Goal: Information Seeking & Learning: Learn about a topic

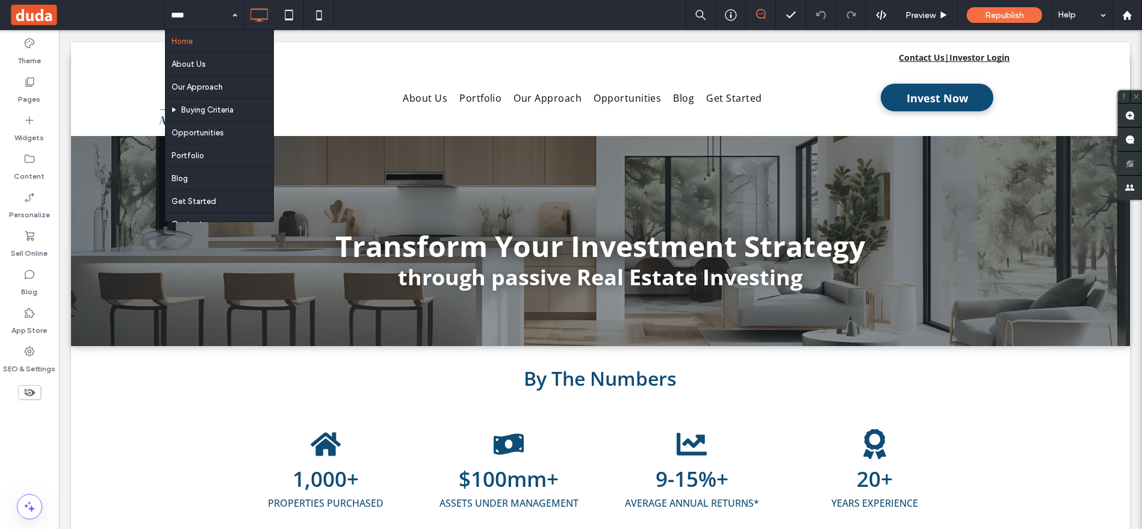
click at [573, 16] on div "Home About Us Our Approach Buying Criteria Opportunities Portfolio Blog Get Sta…" at bounding box center [653, 15] width 978 height 30
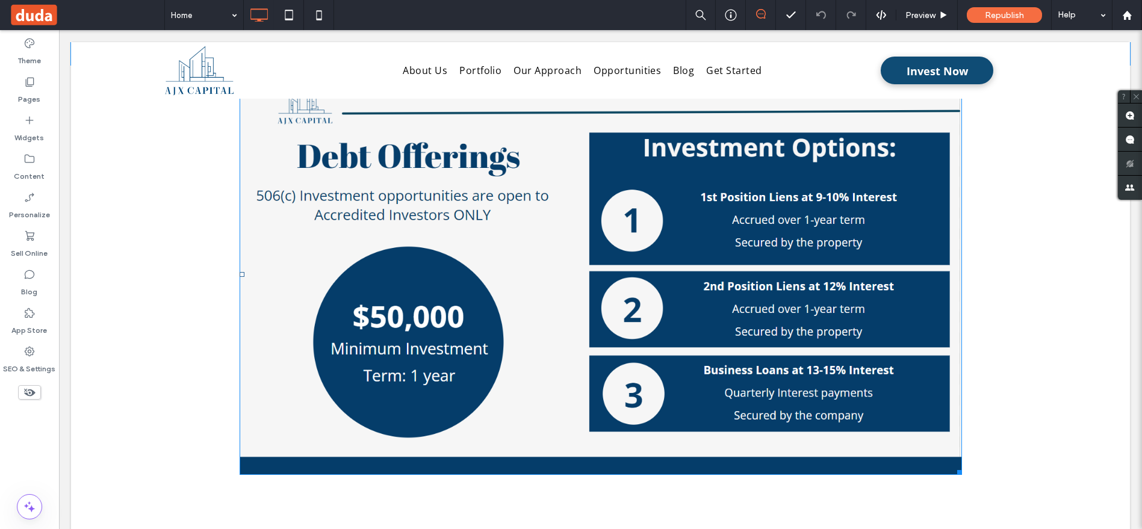
scroll to position [602, 0]
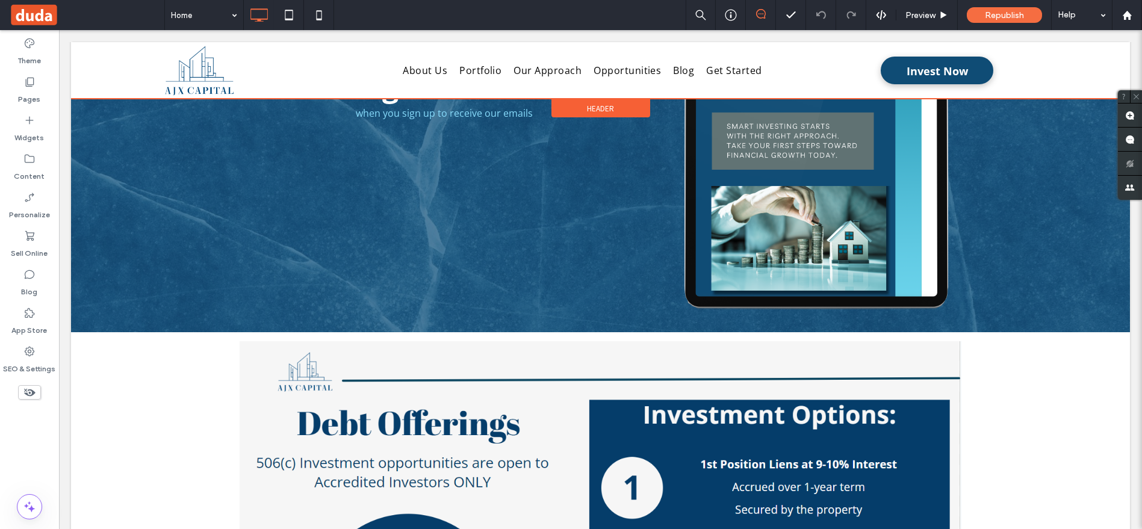
click at [667, 66] on div at bounding box center [600, 70] width 1059 height 57
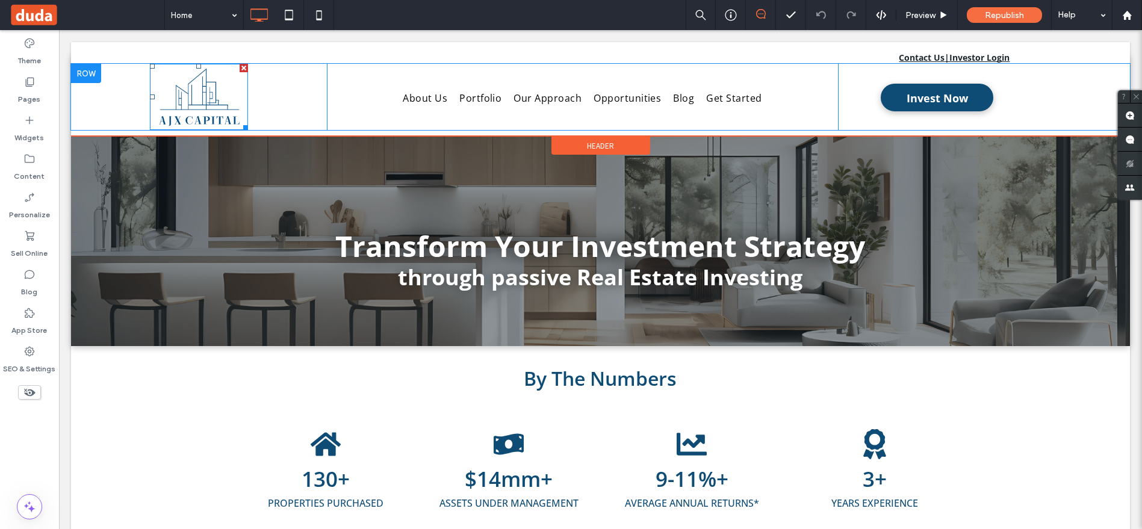
scroll to position [0, 0]
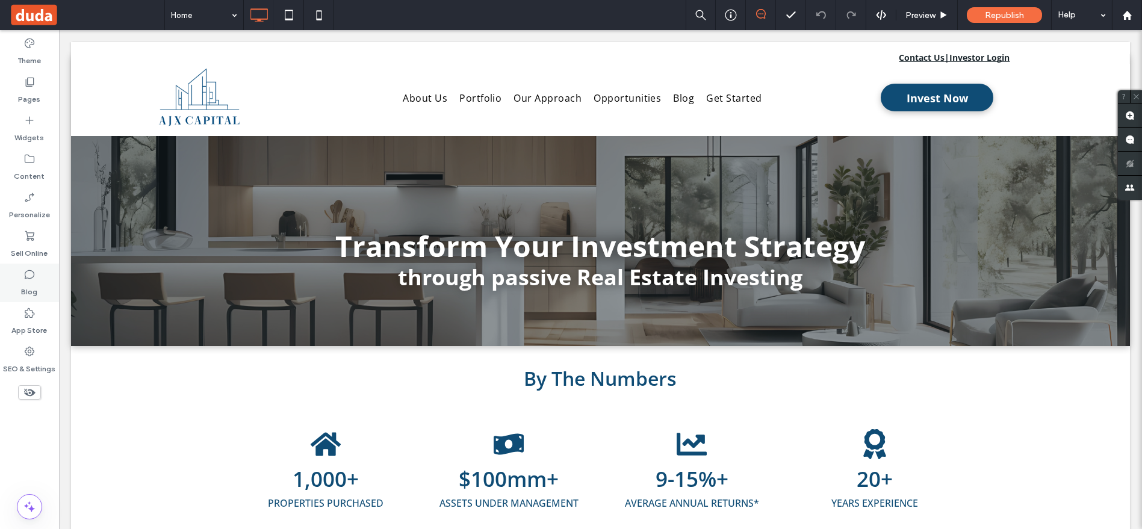
click at [29, 279] on icon at bounding box center [29, 275] width 12 height 12
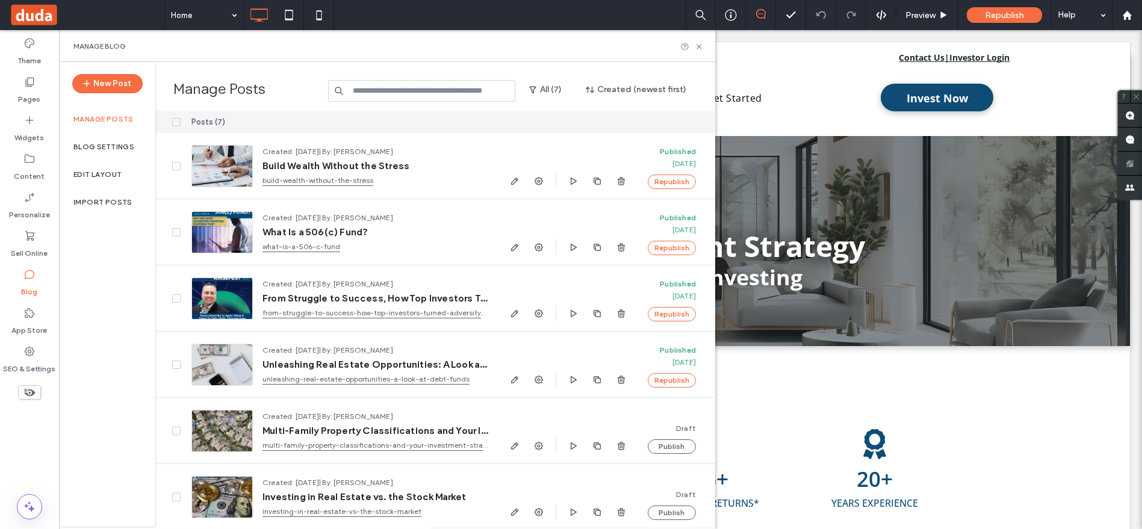
click at [503, 122] on div at bounding box center [568, 122] width 140 height 22
click at [503, 126] on div at bounding box center [568, 122] width 140 height 22
click at [471, 128] on div "Posts (7)" at bounding box center [340, 122] width 316 height 22
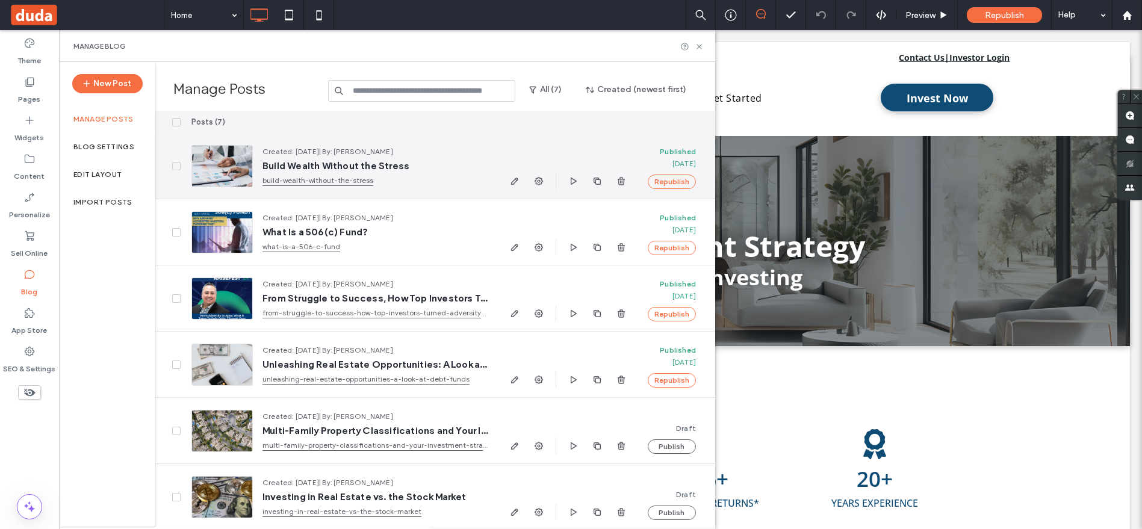
click at [468, 138] on div "Created: [DATE] | By: [PERSON_NAME] Build Wealth Without the Stress build-wealt…" at bounding box center [340, 166] width 316 height 66
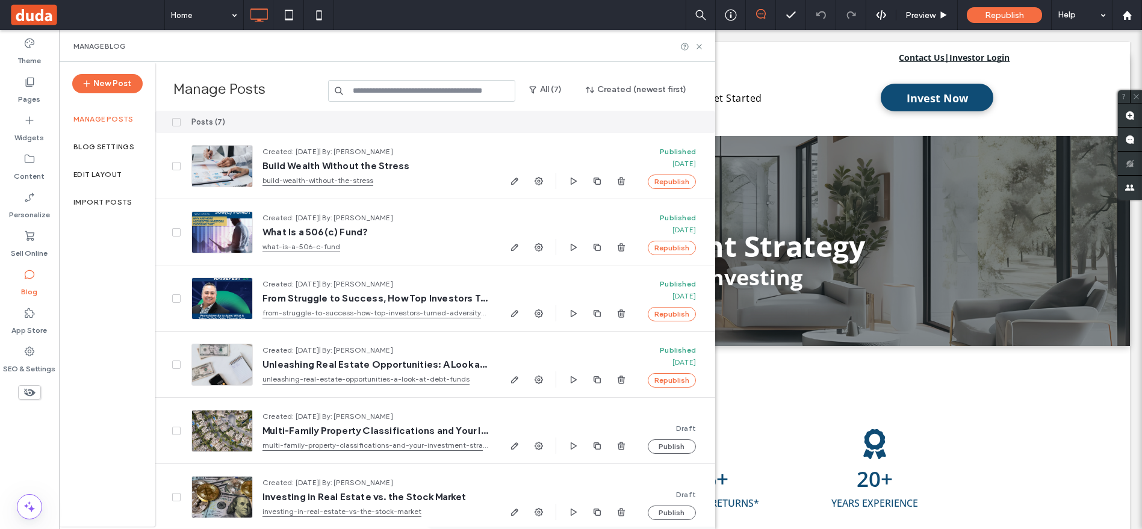
click at [540, 118] on div at bounding box center [568, 122] width 140 height 22
click at [539, 118] on div at bounding box center [568, 122] width 140 height 22
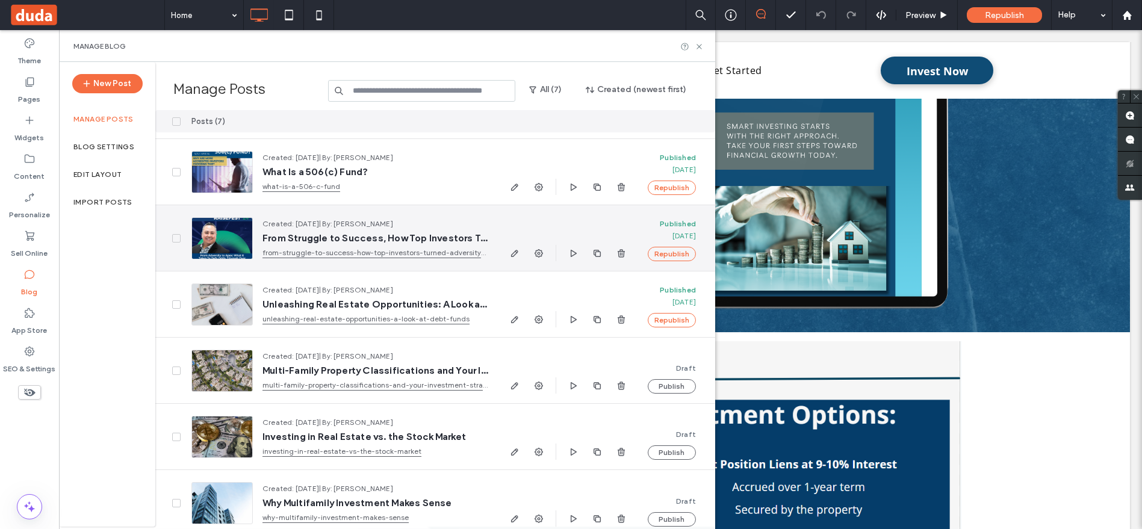
scroll to position [69, 0]
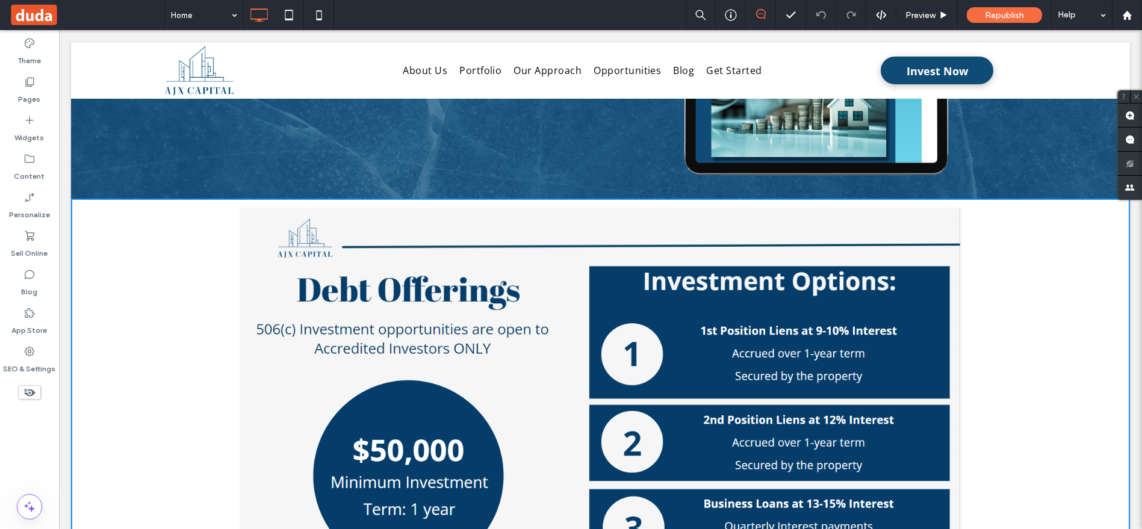
click at [1016, 402] on div "Click To Paste Row + Add Section" at bounding box center [600, 408] width 1059 height 419
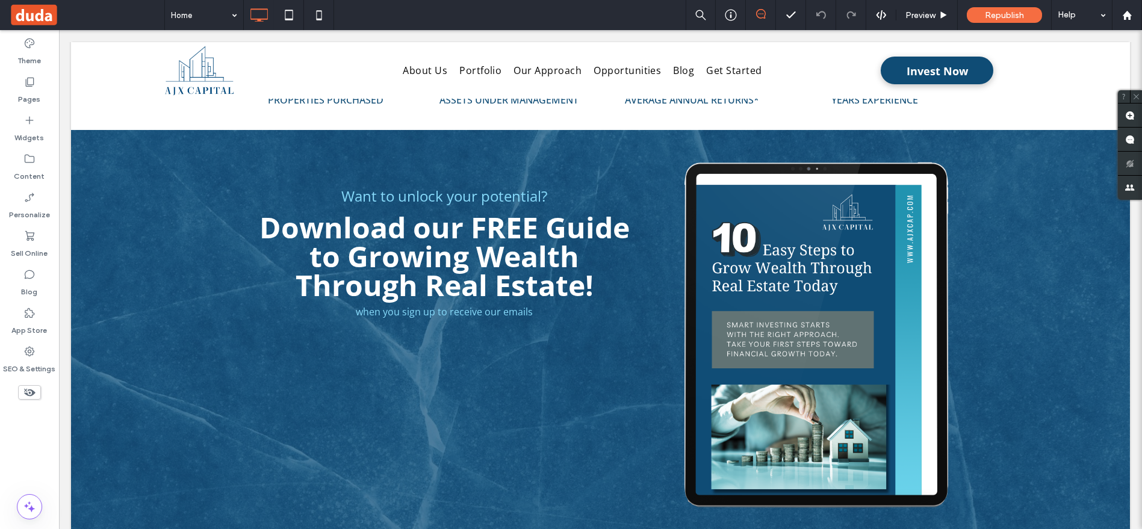
scroll to position [401, 0]
